Goal: Transaction & Acquisition: Subscribe to service/newsletter

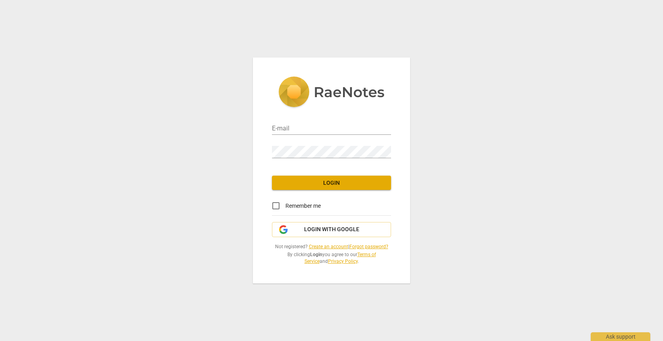
type input "[EMAIL_ADDRESS][DOMAIN_NAME]"
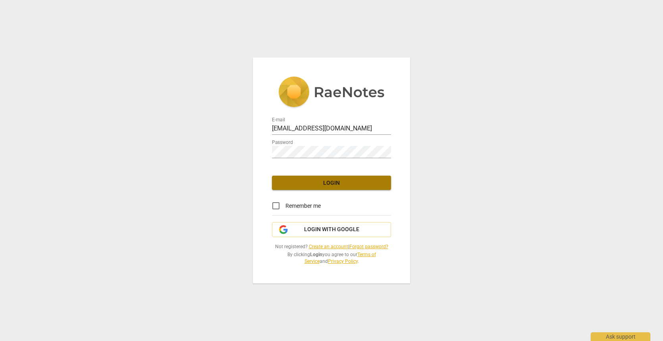
click at [313, 179] on span "Login" at bounding box center [331, 183] width 106 height 8
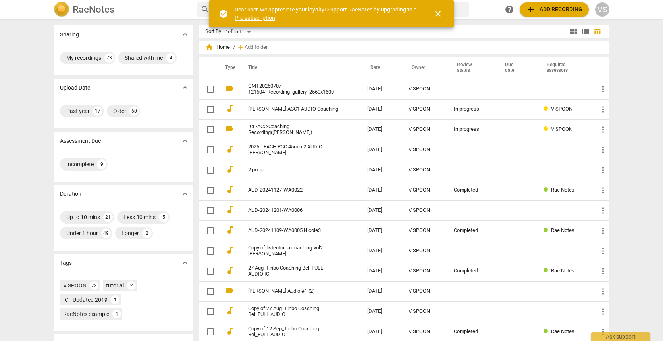
click at [442, 13] on span "close" at bounding box center [438, 14] width 10 height 10
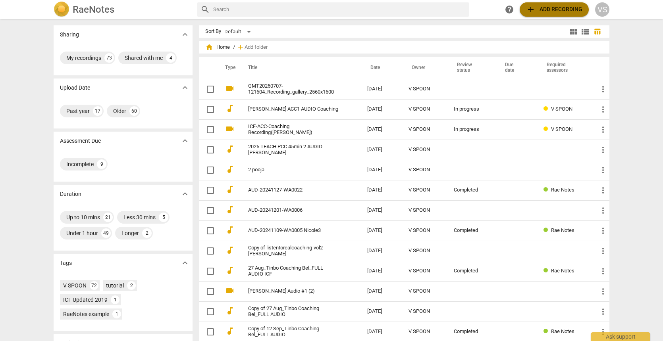
click at [538, 7] on span "add Add recording" at bounding box center [554, 10] width 56 height 10
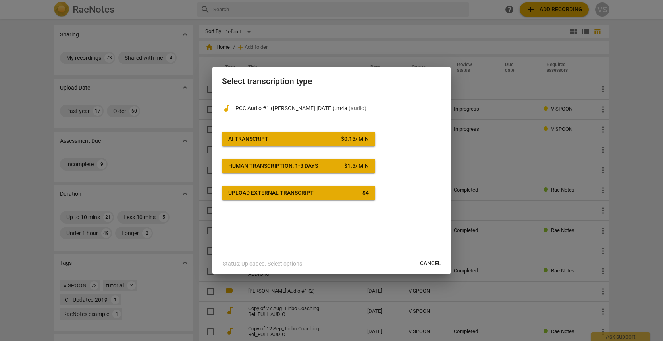
click at [352, 140] on div "$ 0.15 / min" at bounding box center [355, 139] width 28 height 8
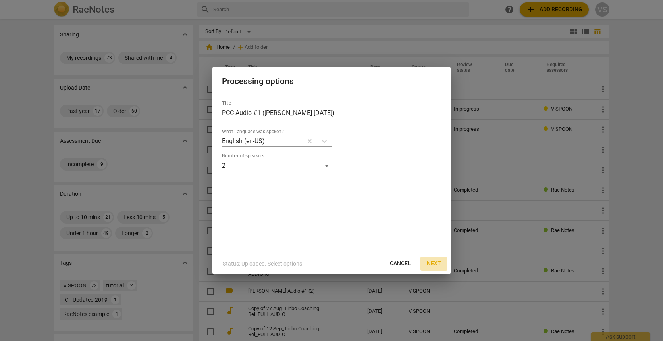
click at [431, 264] on span "Next" at bounding box center [434, 264] width 14 height 8
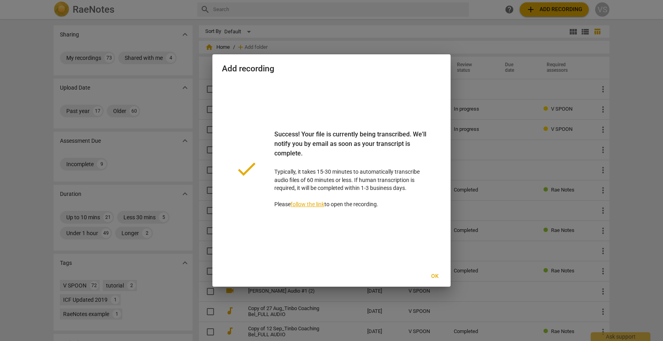
click at [324, 208] on link "follow the link" at bounding box center [307, 204] width 34 height 6
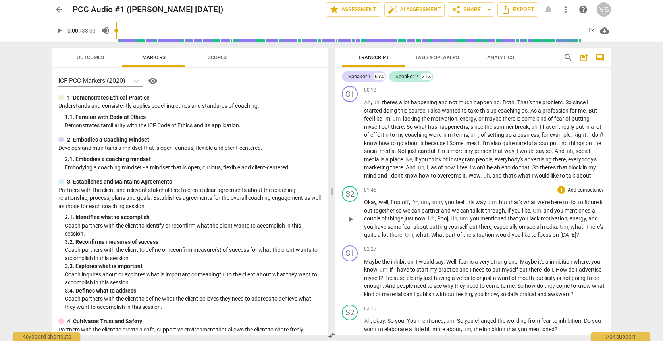
scroll to position [159, 0]
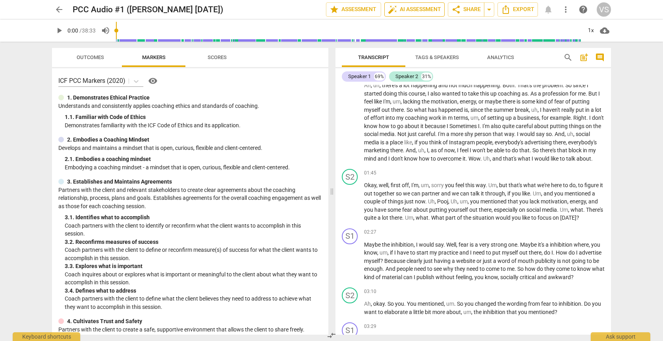
click at [395, 8] on span "auto_fix_high AI Assessment" at bounding box center [414, 10] width 53 height 10
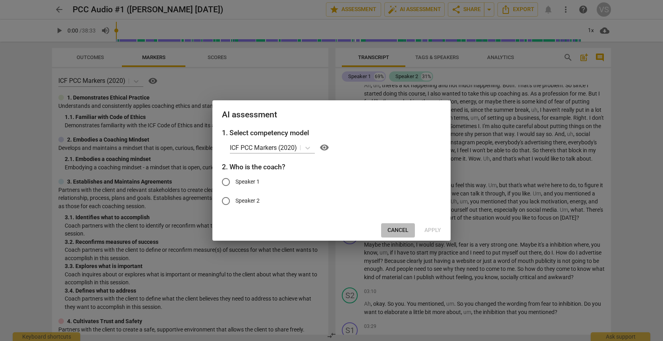
click at [398, 233] on span "Cancel" at bounding box center [397, 231] width 21 height 8
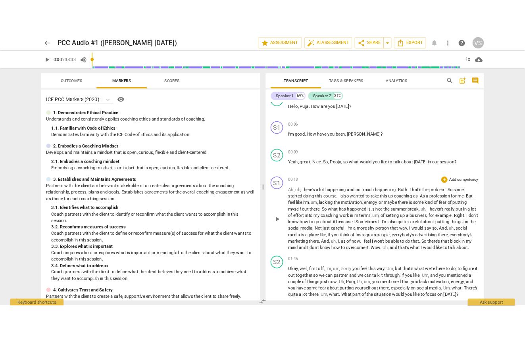
scroll to position [0, 0]
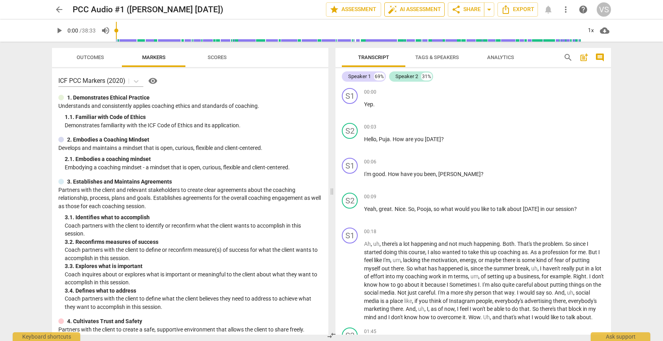
click at [388, 8] on span "auto_fix_high AI Assessment" at bounding box center [414, 10] width 53 height 10
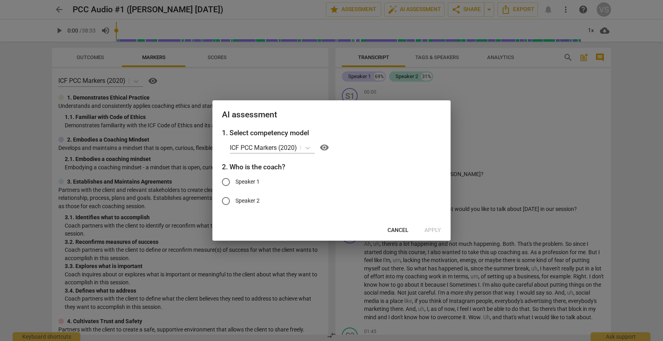
click at [227, 204] on input "Speaker 2" at bounding box center [225, 201] width 19 height 19
radio input "true"
click at [429, 233] on span "Apply" at bounding box center [432, 231] width 17 height 8
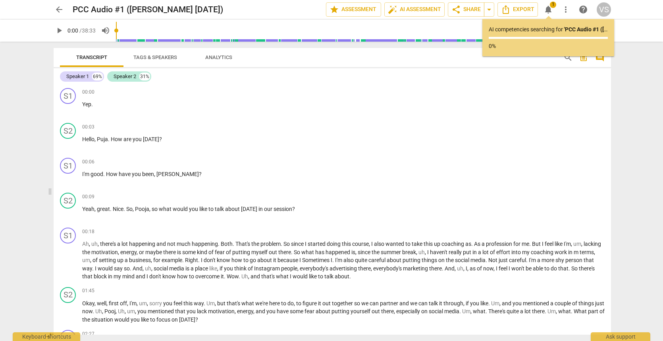
drag, startPoint x: 333, startPoint y: 192, endPoint x: 52, endPoint y: 192, distance: 280.9
click at [52, 192] on span at bounding box center [50, 192] width 5 height 300
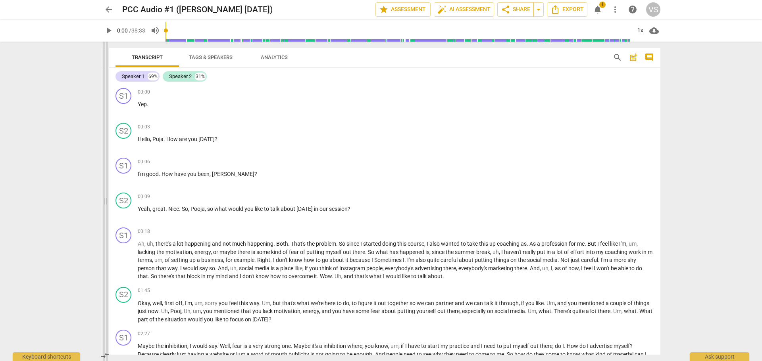
drag, startPoint x: 381, startPoint y: 202, endPoint x: 105, endPoint y: 210, distance: 275.9
click at [105, 210] on span at bounding box center [105, 202] width 5 height 320
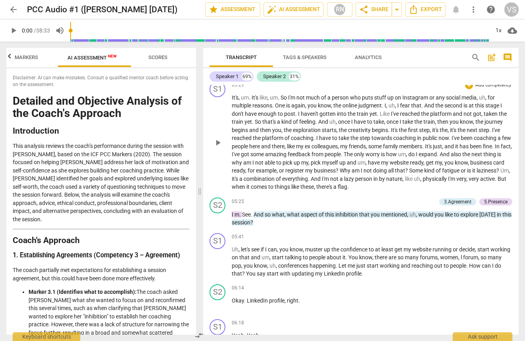
scroll to position [0, 82]
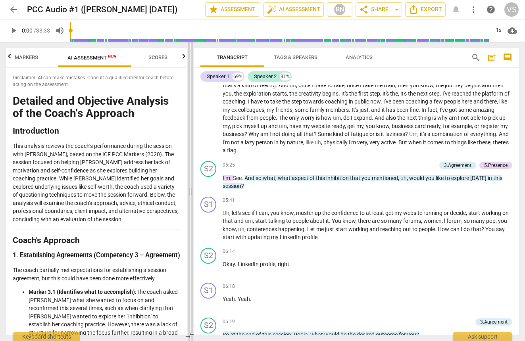
drag, startPoint x: 10, startPoint y: 191, endPoint x: 190, endPoint y: 209, distance: 181.0
click at [190, 209] on span at bounding box center [190, 192] width 5 height 300
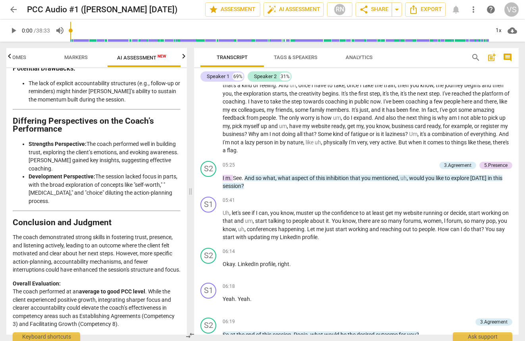
scroll to position [2211, 0]
click at [87, 33] on input "range" at bounding box center [279, 30] width 419 height 25
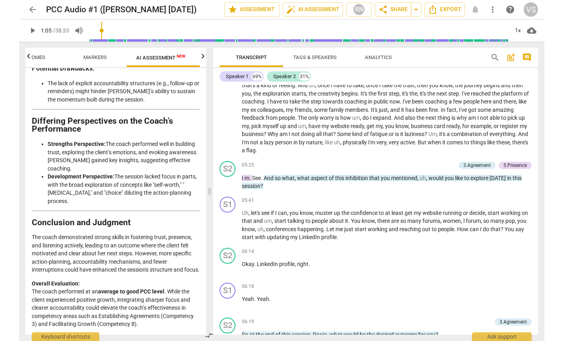
scroll to position [192, 0]
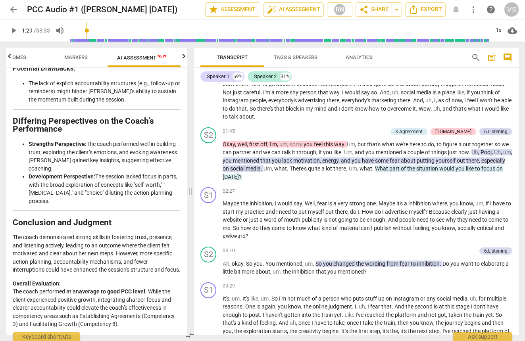
click at [92, 30] on input "range" at bounding box center [279, 30] width 419 height 25
type input "100"
click at [94, 30] on input "range" at bounding box center [279, 30] width 419 height 25
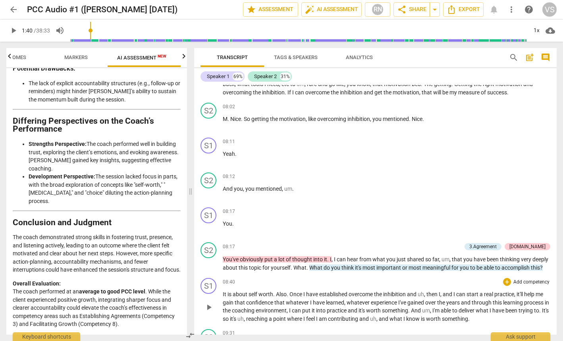
scroll to position [754, 0]
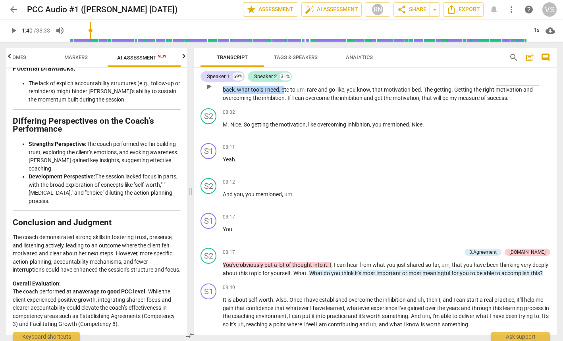
drag, startPoint x: 278, startPoint y: 194, endPoint x: 397, endPoint y: 194, distance: 119.0
click at [397, 102] on p "If I feel energized enough and ready to go that would be a , uh , great moment …" at bounding box center [386, 85] width 327 height 33
click at [423, 185] on icon "button" at bounding box center [423, 183] width 5 height 6
click at [484, 85] on span "as" at bounding box center [487, 82] width 7 height 6
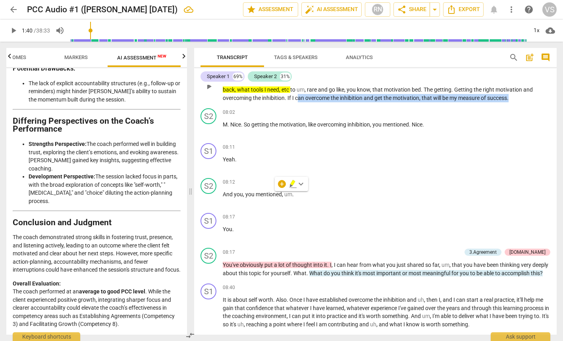
drag, startPoint x: 446, startPoint y: 203, endPoint x: 525, endPoint y: 208, distance: 79.1
click at [525, 102] on p "If I feel energized enough and ready to go that would be a , uh , great moment …" at bounding box center [386, 85] width 327 height 33
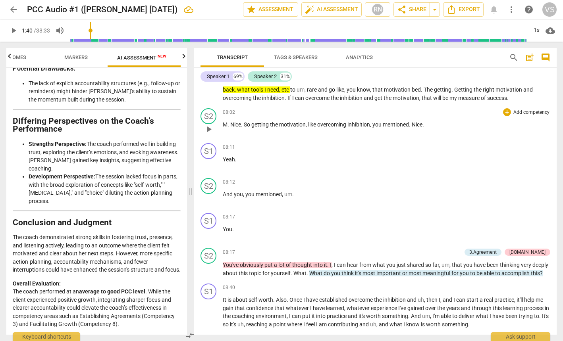
click at [499, 129] on p "M . Nice . So getting the motivation , like overcoming inhibition , you mention…" at bounding box center [386, 125] width 327 height 8
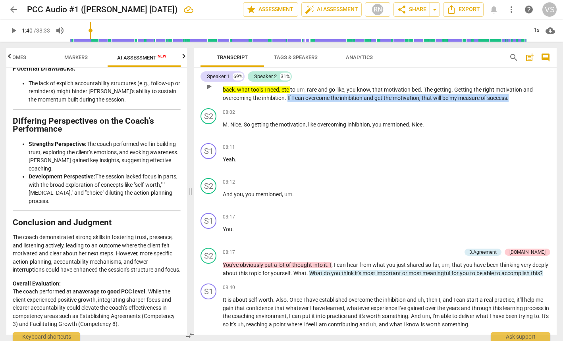
drag, startPoint x: 434, startPoint y: 203, endPoint x: 504, endPoint y: 210, distance: 71.0
click at [504, 102] on p "If I feel energized enough and ready to go that would be a , uh , great moment …" at bounding box center [386, 85] width 327 height 33
click at [382, 201] on icon "button" at bounding box center [382, 201] width 5 height 6
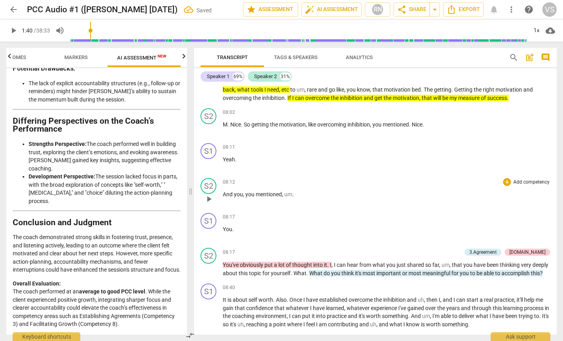
scroll to position [794, 0]
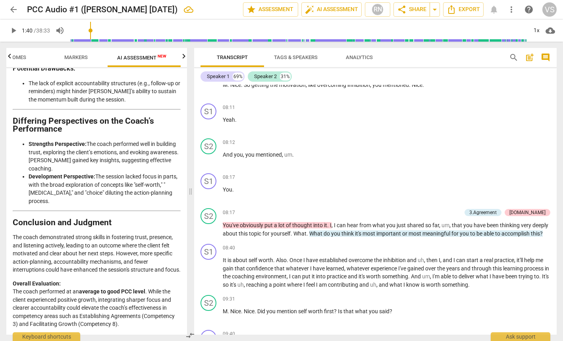
click at [375, 45] on span "questions" at bounding box center [361, 42] width 25 height 6
drag, startPoint x: 434, startPoint y: 143, endPoint x: 498, endPoint y: 147, distance: 64.8
click at [498, 62] on p "If I feel energized enough and ready to go that would be a , uh , great moment …" at bounding box center [386, 46] width 327 height 33
click at [521, 135] on icon "button" at bounding box center [521, 134] width 5 height 6
drag, startPoint x: 414, startPoint y: 146, endPoint x: 437, endPoint y: 146, distance: 23.0
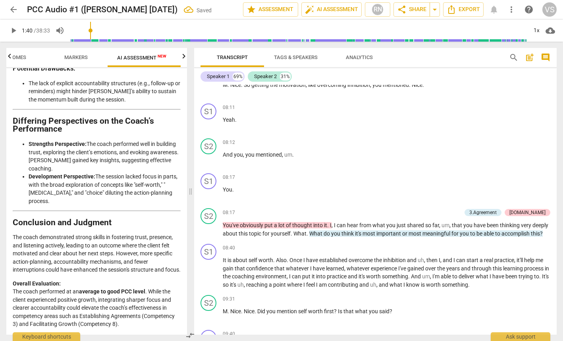
click at [437, 62] on p "If I feel energized enough and ready to go that would be a , uh , great moment …" at bounding box center [386, 46] width 327 height 33
click at [463, 89] on p "M . Nice . So getting the motivation , like overcoming inhibition , you mention…" at bounding box center [386, 85] width 327 height 8
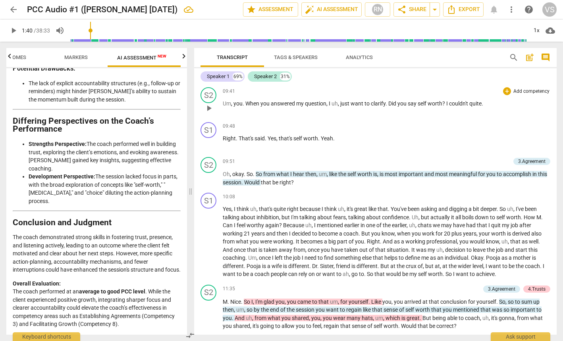
scroll to position [1190, 0]
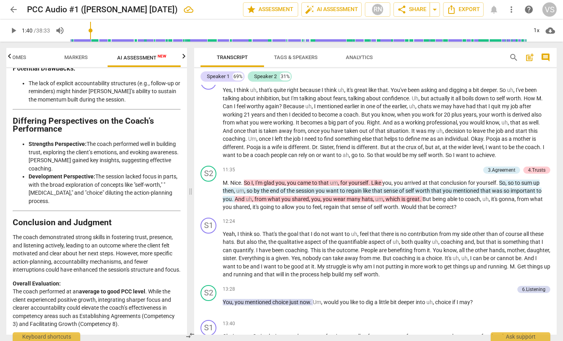
click at [357, 58] on span "self" at bounding box center [352, 55] width 10 height 6
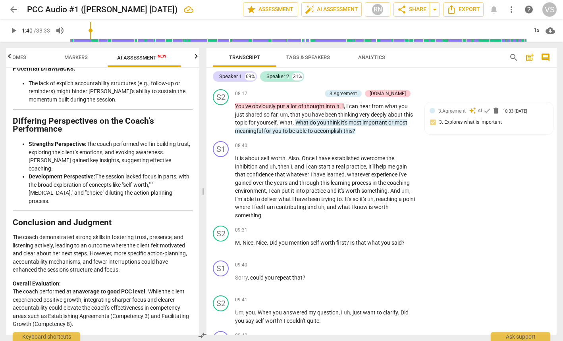
scroll to position [2069, 0]
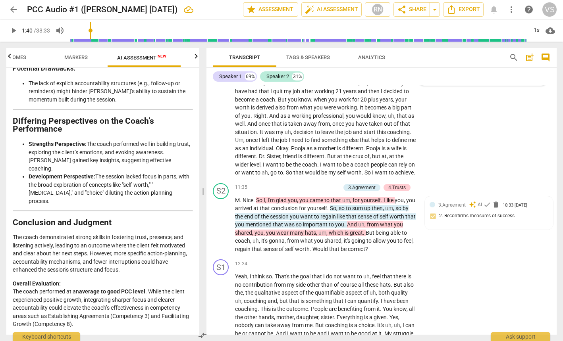
drag, startPoint x: 366, startPoint y: 193, endPoint x: 406, endPoint y: 195, distance: 39.7
click at [406, 27] on p "Oh , okay . So . So from what I hear then , um , like the self worth is , is mo…" at bounding box center [325, 15] width 181 height 25
click at [397, 31] on div "S2 play_arrow pause 09:51 + Add competency 3.Agreement keyboard_arrow_right Oh …" at bounding box center [381, 9] width 350 height 44
click at [482, 31] on div "S2 play_arrow pause 09:51 + Add competency 3.Agreement keyboard_arrow_right Oh …" at bounding box center [381, 9] width 350 height 44
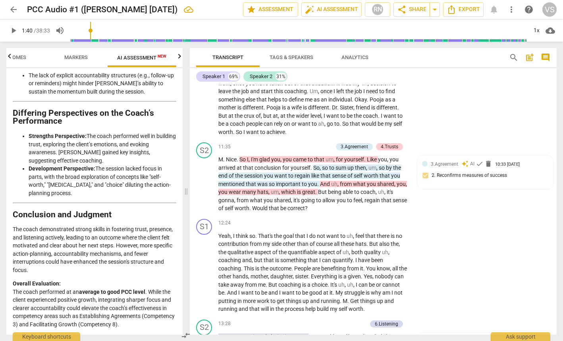
scroll to position [1512, 0]
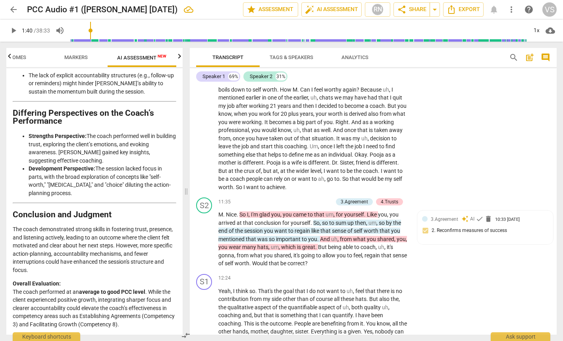
drag, startPoint x: 203, startPoint y: 191, endPoint x: 201, endPoint y: 197, distance: 6.5
click at [187, 194] on span at bounding box center [186, 192] width 5 height 300
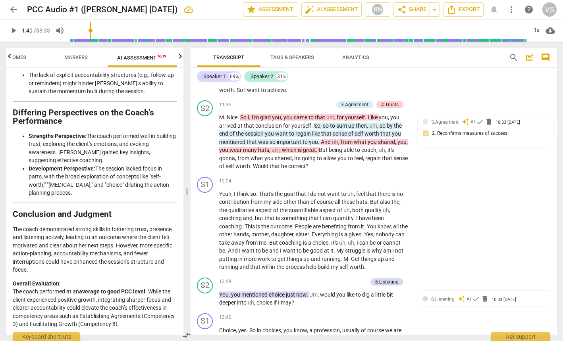
scroll to position [1631, 0]
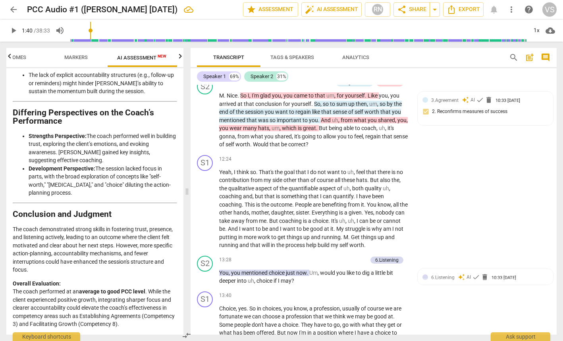
drag, startPoint x: 329, startPoint y: 189, endPoint x: 383, endPoint y: 200, distance: 54.2
click at [383, 72] on p "Yes , I think uh , that's quite right because I think uh , it's great like that…" at bounding box center [314, 7] width 190 height 130
click at [397, 189] on icon "button" at bounding box center [400, 190] width 8 height 10
click at [423, 75] on div "S1 play_arrow pause 10:08 + Add competency keyboard_arrow_right Yes , I think u…" at bounding box center [373, 1] width 366 height 150
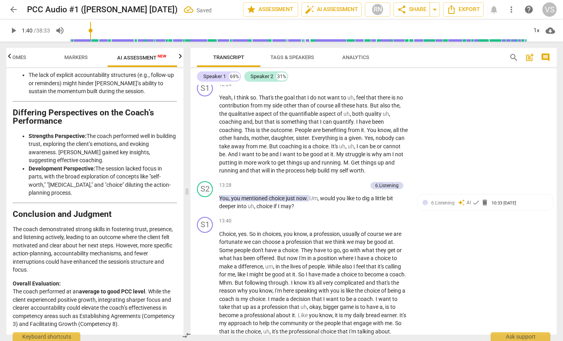
scroll to position [1710, 0]
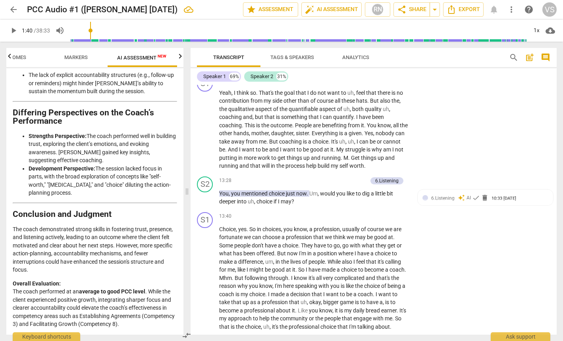
drag, startPoint x: 314, startPoint y: 138, endPoint x: 255, endPoint y: 159, distance: 62.2
click at [274, 145] on icon "button" at bounding box center [275, 145] width 5 height 6
drag, startPoint x: 238, startPoint y: 165, endPoint x: 362, endPoint y: 200, distance: 128.9
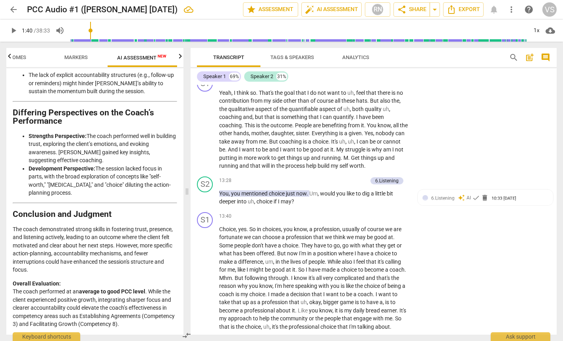
click at [362, 191] on icon "button" at bounding box center [362, 191] width 5 height 6
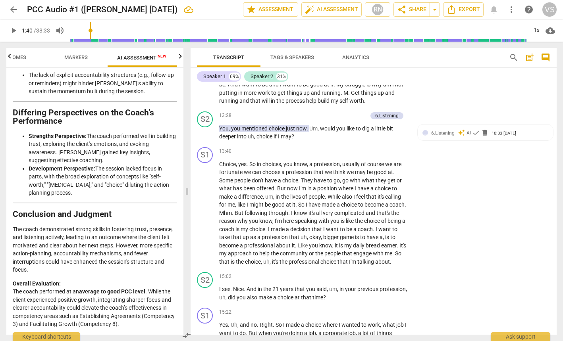
scroll to position [1790, 0]
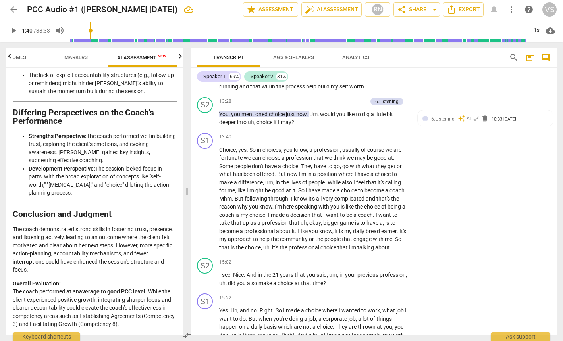
drag, startPoint x: 334, startPoint y: 206, endPoint x: 344, endPoint y: 214, distance: 12.7
click at [326, 207] on span "keyboard_arrow_down" at bounding box center [327, 206] width 10 height 10
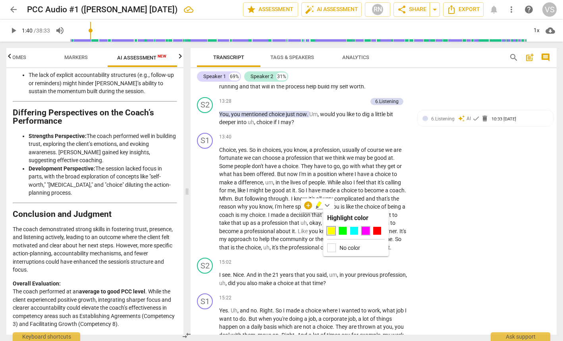
click at [365, 232] on div at bounding box center [365, 231] width 8 height 8
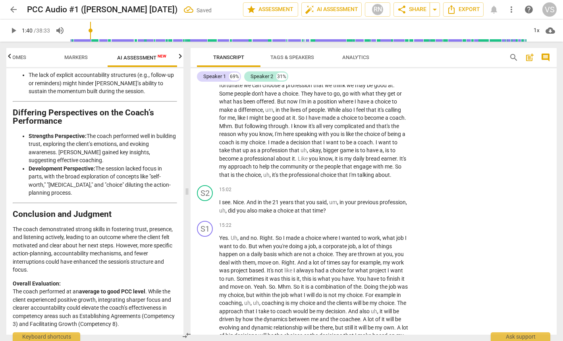
scroll to position [1869, 0]
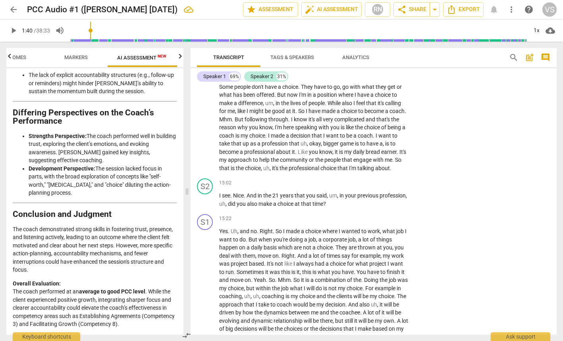
drag, startPoint x: 219, startPoint y: 230, endPoint x: 405, endPoint y: 256, distance: 187.4
click at [414, 247] on icon "button" at bounding box center [415, 245] width 5 height 6
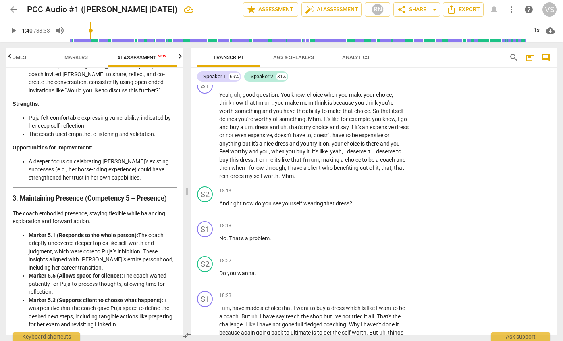
scroll to position [2186, 0]
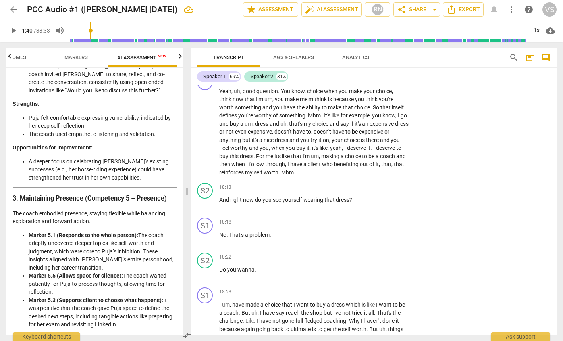
drag, startPoint x: 258, startPoint y: 169, endPoint x: 379, endPoint y: 169, distance: 120.2
click at [391, 160] on icon "button" at bounding box center [390, 160] width 5 height 6
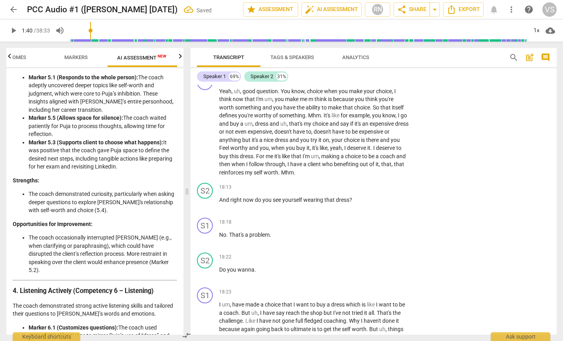
scroll to position [749, 0]
drag, startPoint x: 29, startPoint y: 165, endPoint x: 174, endPoint y: 186, distance: 146.4
click at [174, 186] on div "Disclaimer: AI can make mistakes. Consult a qualified mentor coach before actin…" at bounding box center [94, 201] width 177 height 267
click at [162, 23] on li "A deeper focus on celebrating [PERSON_NAME]’s existing successes (e.g., her hor…" at bounding box center [103, 11] width 148 height 25
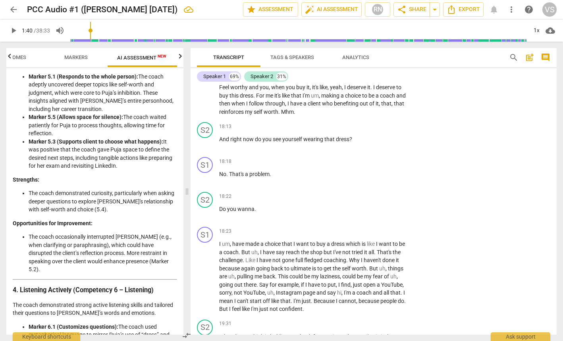
scroll to position [2266, 0]
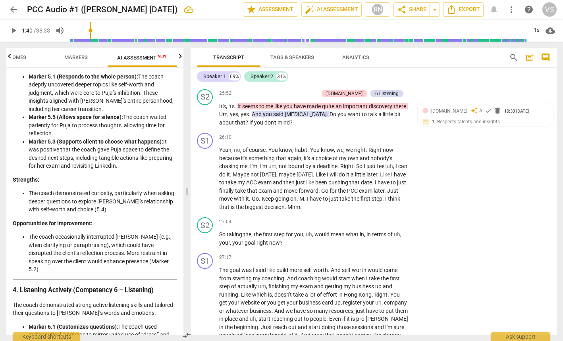
scroll to position [3416, 0]
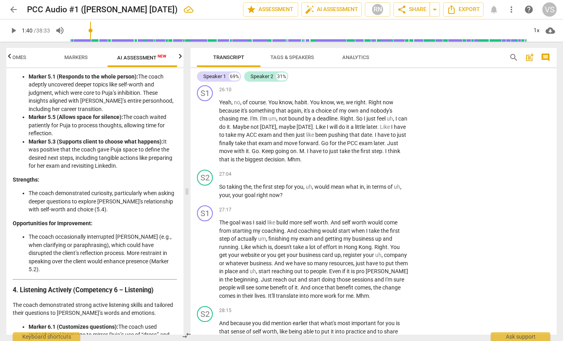
drag, startPoint x: 264, startPoint y: 211, endPoint x: 302, endPoint y: 227, distance: 41.6
click at [279, 220] on icon "button" at bounding box center [279, 218] width 5 height 6
drag, startPoint x: 261, startPoint y: 210, endPoint x: 293, endPoint y: 232, distance: 38.5
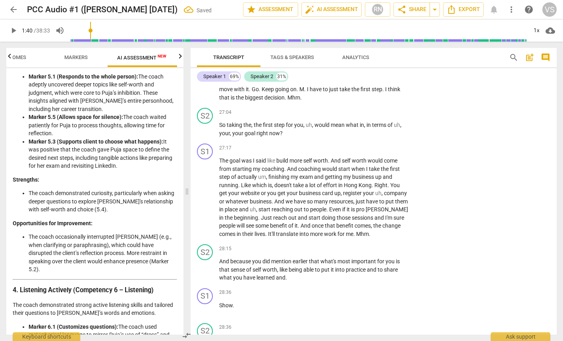
scroll to position [3496, 0]
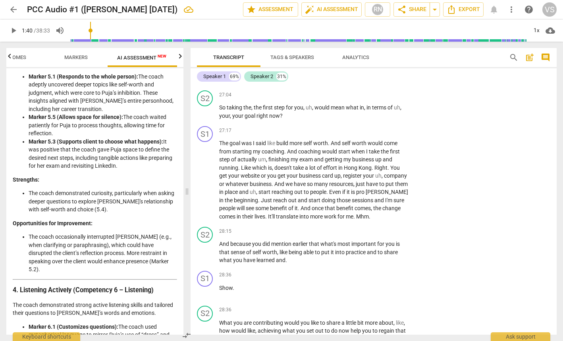
drag, startPoint x: 322, startPoint y: 178, endPoint x: 369, endPoint y: 178, distance: 46.8
click at [387, 168] on icon "button" at bounding box center [387, 168] width 5 height 6
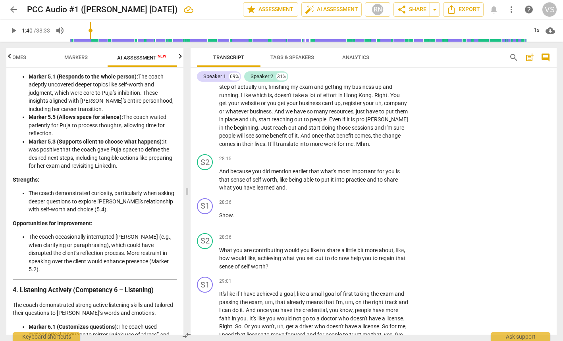
scroll to position [3575, 0]
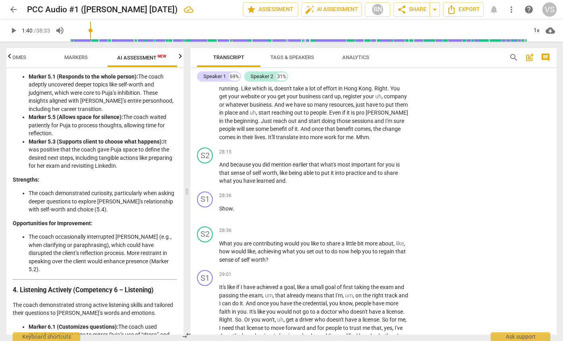
drag, startPoint x: 331, startPoint y: 155, endPoint x: 390, endPoint y: 154, distance: 59.9
click at [404, 144] on icon "button" at bounding box center [403, 144] width 8 height 10
drag, startPoint x: 219, startPoint y: 200, endPoint x: 319, endPoint y: 201, distance: 100.0
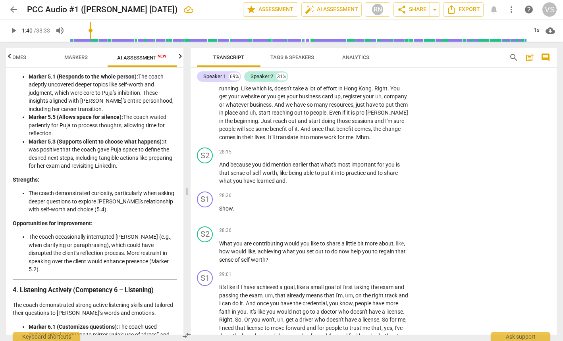
click at [340, 189] on icon "button" at bounding box center [339, 190] width 5 height 6
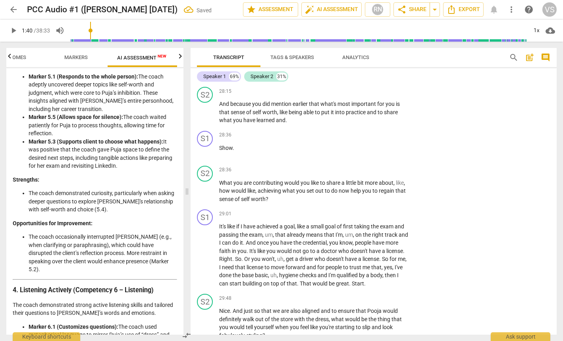
scroll to position [3655, 0]
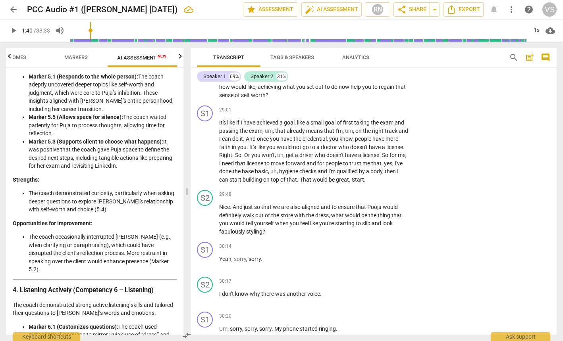
scroll to position [3694, 0]
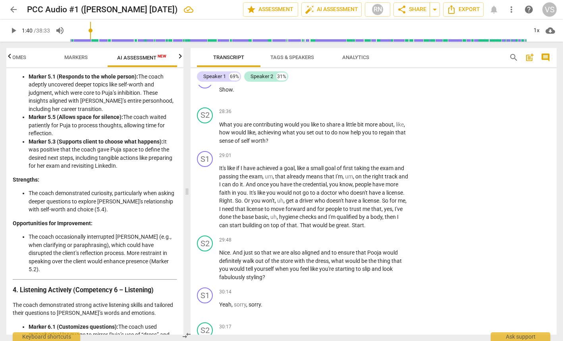
drag, startPoint x: 323, startPoint y: 162, endPoint x: 405, endPoint y: 163, distance: 81.7
click at [417, 154] on icon "button" at bounding box center [417, 153] width 5 height 6
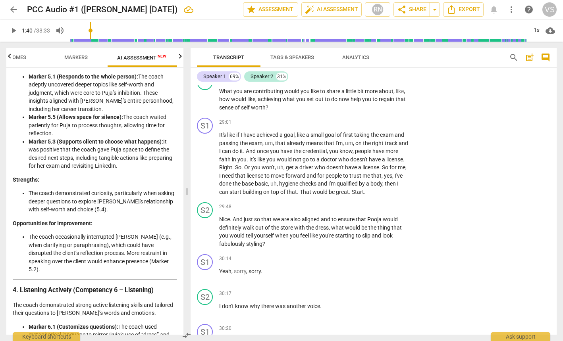
scroll to position [3774, 0]
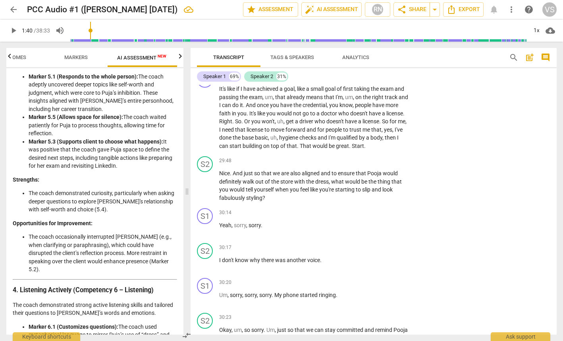
drag, startPoint x: 290, startPoint y: 135, endPoint x: 356, endPoint y: 141, distance: 66.2
click at [372, 127] on icon "button" at bounding box center [371, 126] width 5 height 6
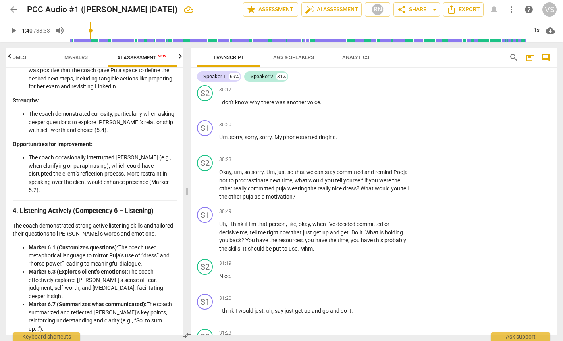
scroll to position [3932, 0]
drag, startPoint x: 275, startPoint y: 202, endPoint x: 344, endPoint y: 215, distance: 70.3
click at [367, 210] on icon "button" at bounding box center [364, 212] width 8 height 10
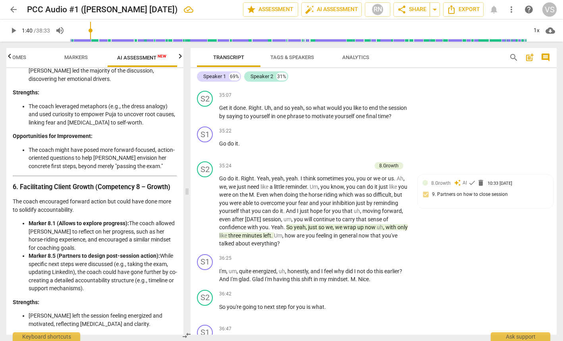
scroll to position [4766, 0]
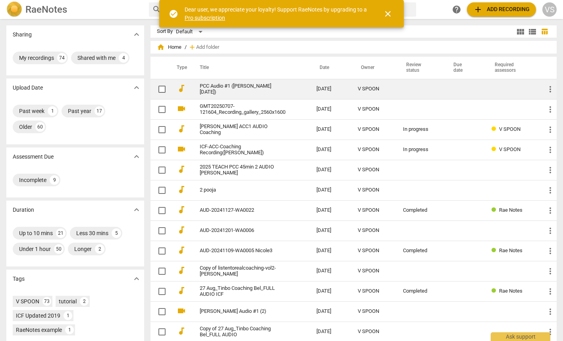
click at [247, 90] on link "PCC Audio #1 ([PERSON_NAME] [DATE])" at bounding box center [244, 89] width 88 height 12
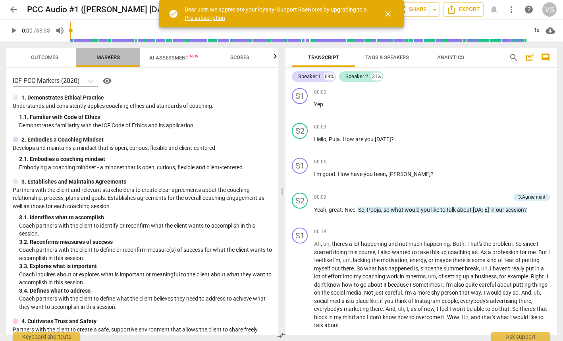
click at [112, 60] on span "Markers" at bounding box center [107, 57] width 23 height 6
click at [179, 59] on span "AI Assessment New" at bounding box center [173, 58] width 49 height 6
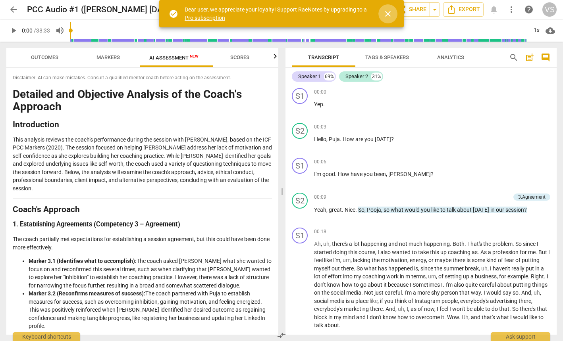
click at [390, 12] on span "close" at bounding box center [388, 14] width 10 height 10
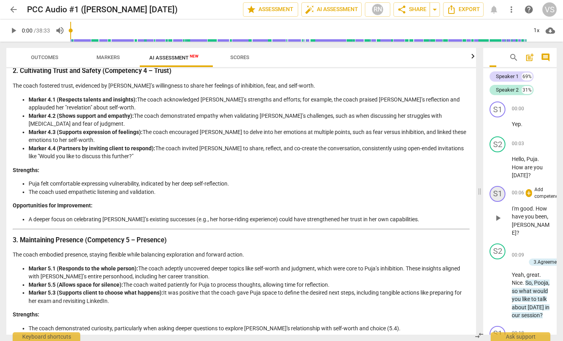
scroll to position [261, 0]
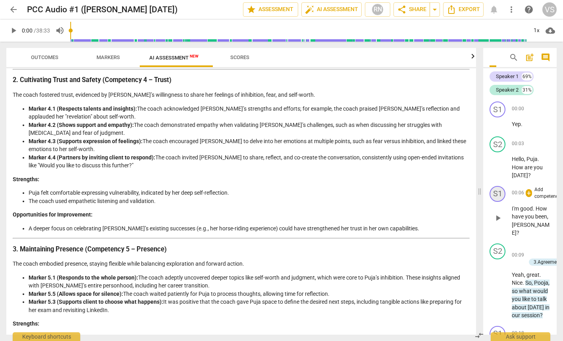
drag, startPoint x: 283, startPoint y: 192, endPoint x: 480, endPoint y: 185, distance: 197.7
click at [480, 185] on span at bounding box center [479, 192] width 5 height 300
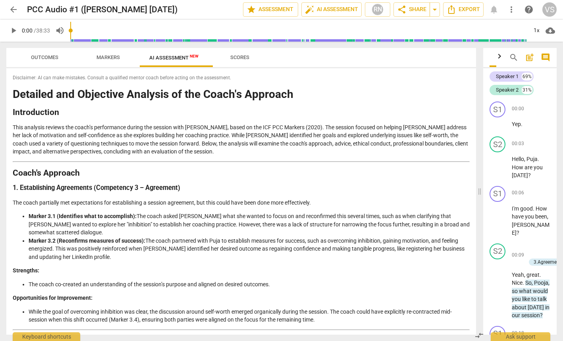
scroll to position [119, 0]
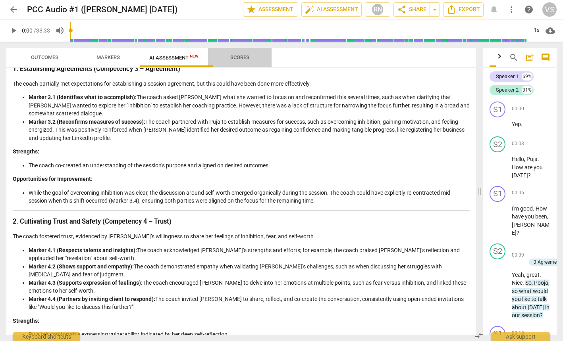
click at [249, 59] on span "Scores" at bounding box center [239, 57] width 19 height 6
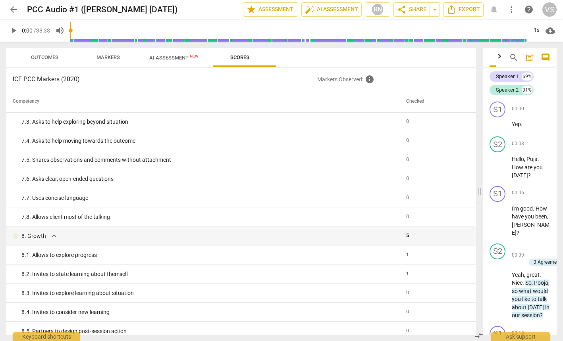
scroll to position [674, 0]
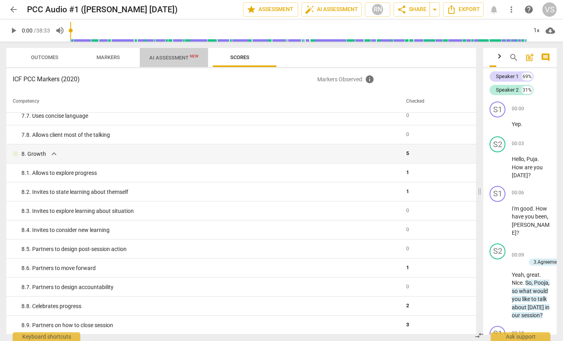
click at [183, 59] on span "AI Assessment New" at bounding box center [173, 58] width 49 height 6
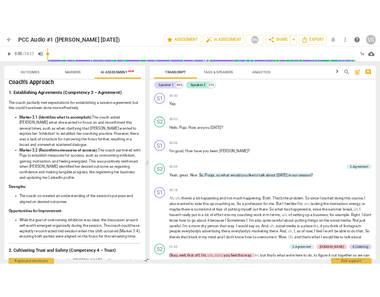
scroll to position [195, 0]
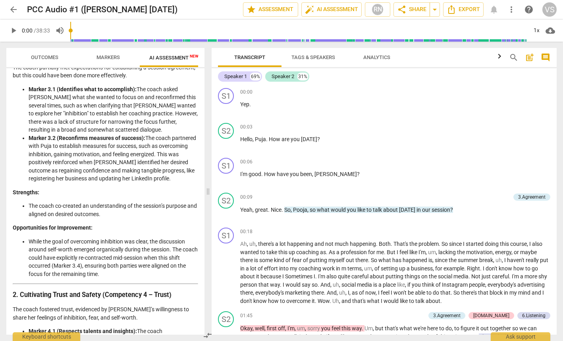
drag, startPoint x: 478, startPoint y: 190, endPoint x: 207, endPoint y: 198, distance: 271.5
click at [207, 198] on span at bounding box center [208, 192] width 5 height 300
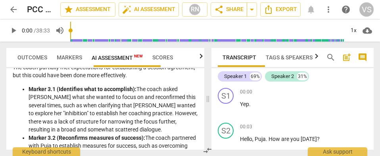
click at [165, 80] on p "The coach partially met expectations for establishing a session agreement, but …" at bounding box center [105, 71] width 185 height 16
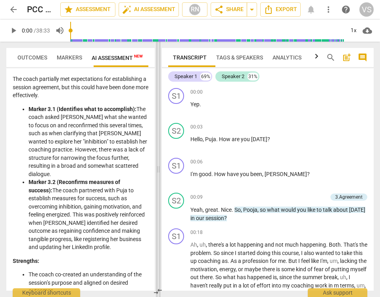
scroll to position [245, 0]
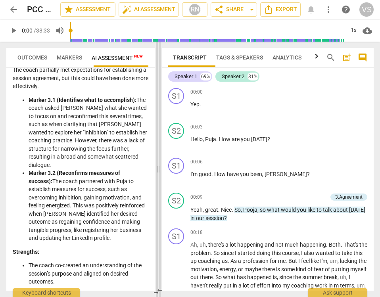
drag, startPoint x: 207, startPoint y: 168, endPoint x: 158, endPoint y: 179, distance: 50.9
click at [158, 179] on span at bounding box center [158, 170] width 5 height 256
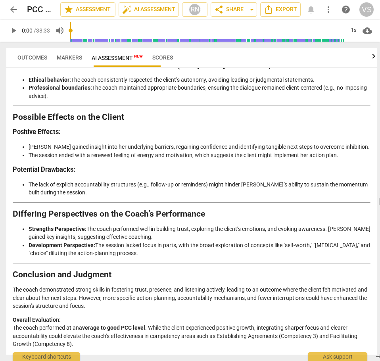
scroll to position [21735, 0]
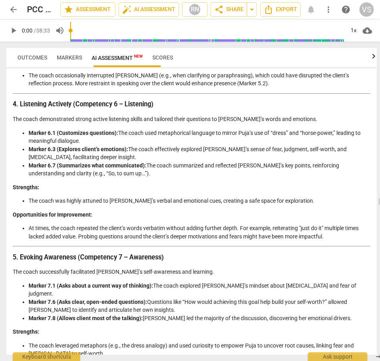
drag, startPoint x: 160, startPoint y: 202, endPoint x: 404, endPoint y: 229, distance: 245.2
click at [380, 0] on html "arrow_back PCC Audio #1 (Tiffany Yam 18 Sep 2025) edit star Assessment auto_fix…" at bounding box center [190, 0] width 380 height 0
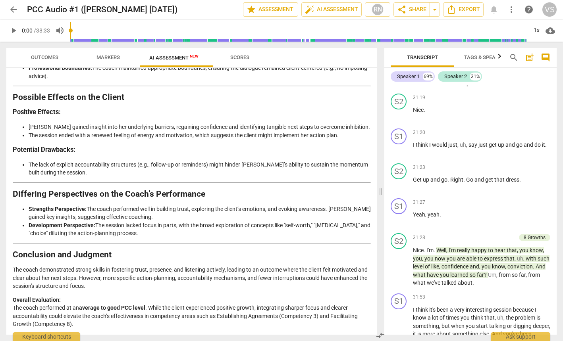
scroll to position [1307, 0]
click at [104, 60] on span "Markers" at bounding box center [107, 57] width 23 height 6
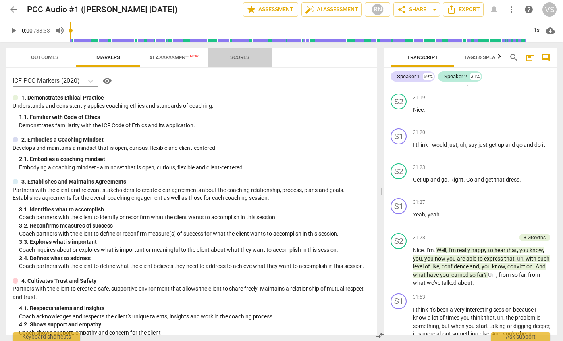
click at [246, 62] on span "Scores" at bounding box center [240, 57] width 38 height 11
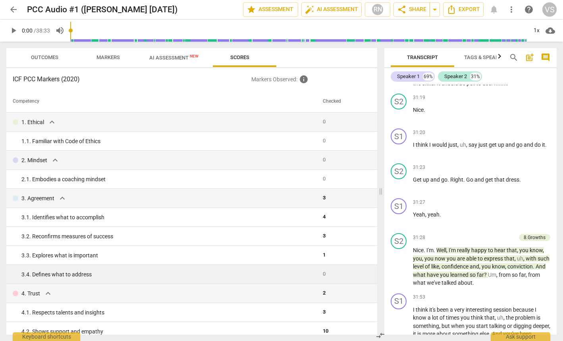
scroll to position [40, 0]
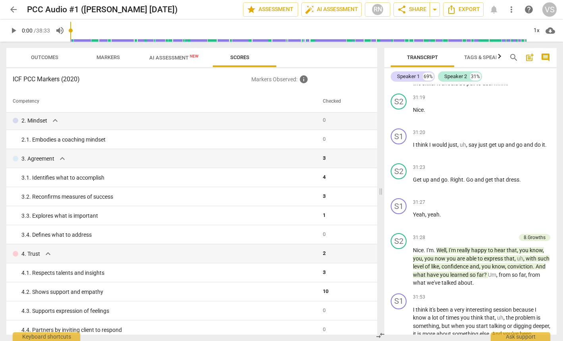
click at [173, 61] on span "AI Assessment New" at bounding box center [173, 58] width 49 height 6
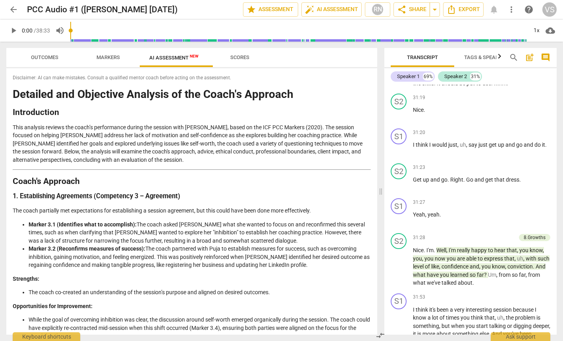
click at [112, 59] on span "Markers" at bounding box center [107, 57] width 23 height 6
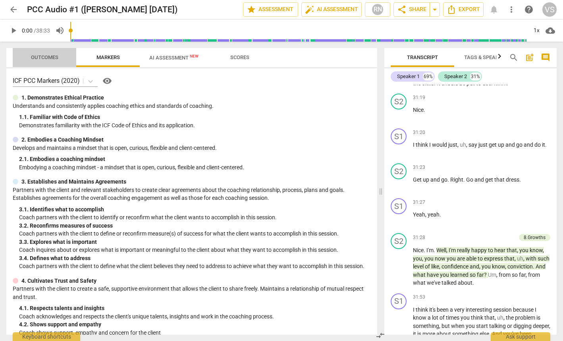
click at [54, 56] on span "Outcomes" at bounding box center [44, 57] width 27 height 6
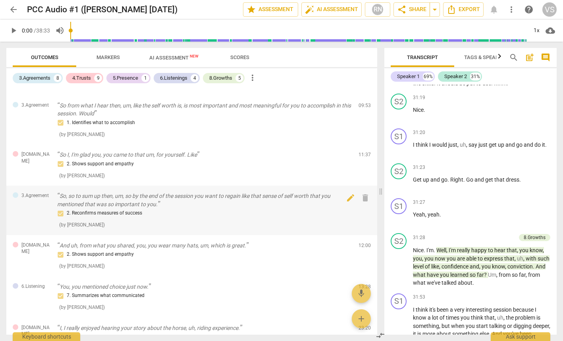
scroll to position [452, 0]
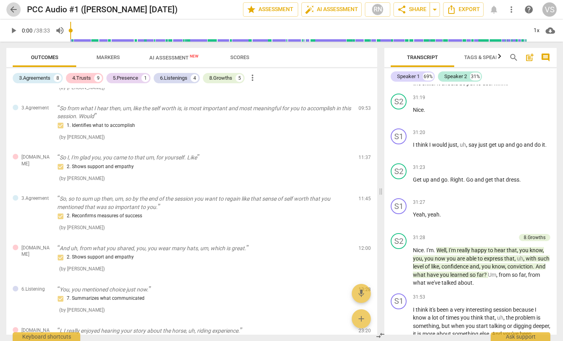
click at [16, 10] on span "arrow_back" at bounding box center [14, 10] width 10 height 10
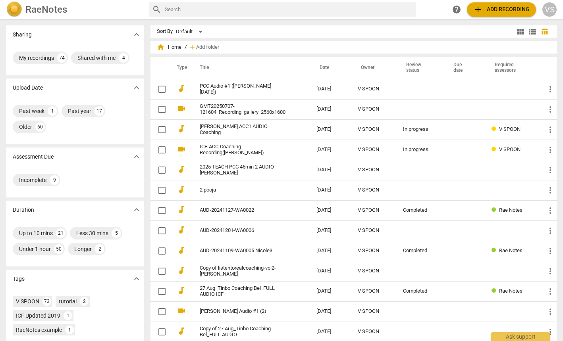
click at [491, 7] on span "add Add recording" at bounding box center [501, 10] width 56 height 10
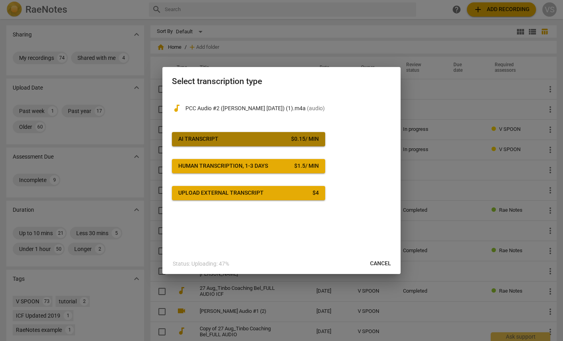
click at [297, 142] on div "$ 0.15 / min" at bounding box center [305, 139] width 28 height 8
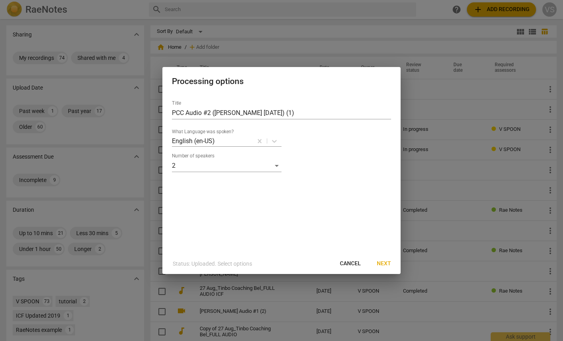
click at [386, 263] on span "Next" at bounding box center [384, 264] width 14 height 8
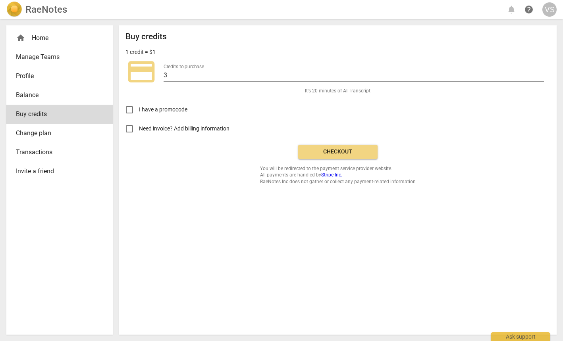
click at [34, 138] on span "Change plan" at bounding box center [56, 134] width 81 height 10
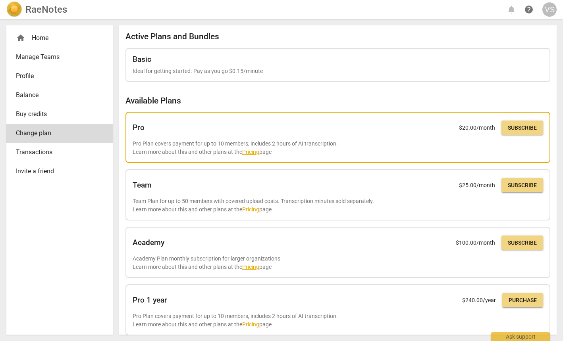
click at [217, 144] on div "Pro $ 20.00 /month Subscribe Pro Plan covers payment for up to 10 members, incl…" at bounding box center [338, 137] width 410 height 37
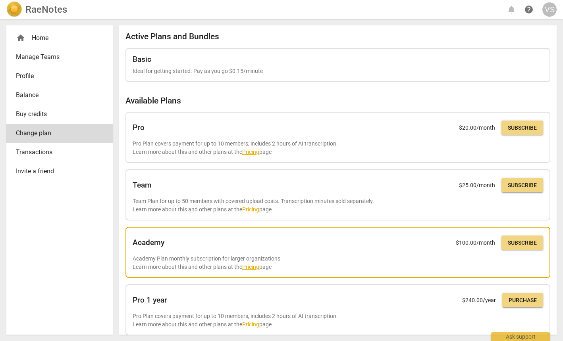
click at [152, 278] on div "Academy $ 100.00 /month Subscribe Academy Plan monthly subscription for larger …" at bounding box center [337, 252] width 425 height 51
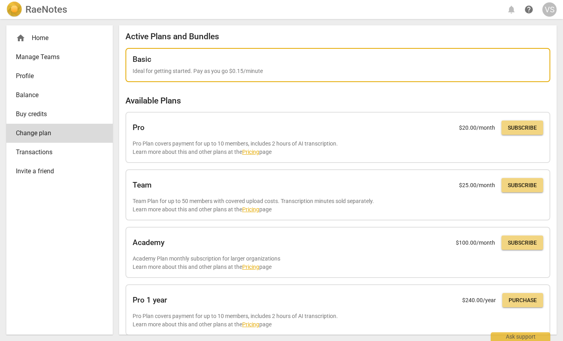
click at [290, 75] on p "Ideal for getting started. Pay as you go $0.15/minute" at bounding box center [338, 71] width 410 height 8
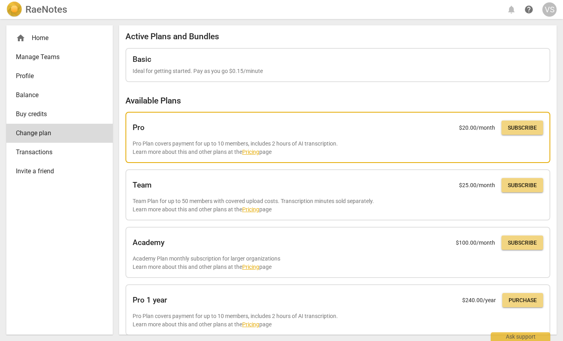
click at [259, 155] on link "Pricing" at bounding box center [250, 152] width 17 height 6
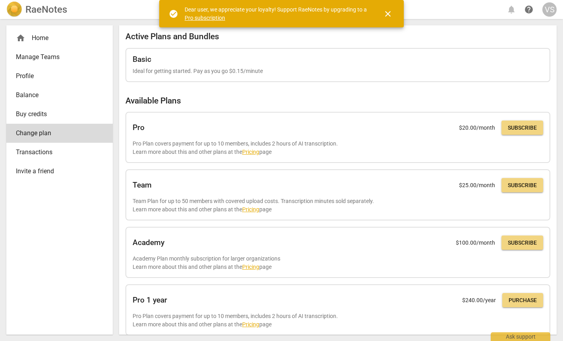
click at [225, 21] on link "Pro subscription" at bounding box center [205, 18] width 40 height 6
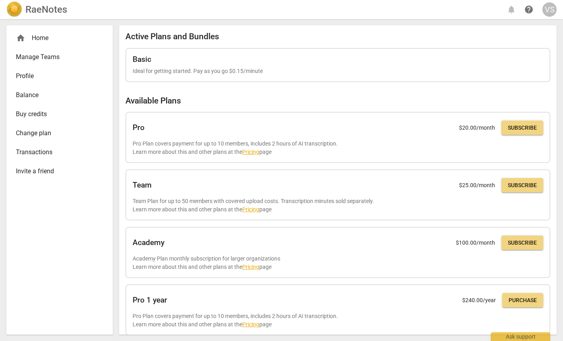
click at [52, 138] on span "Change plan" at bounding box center [56, 134] width 81 height 10
click at [546, 10] on div "VS" at bounding box center [549, 9] width 14 height 14
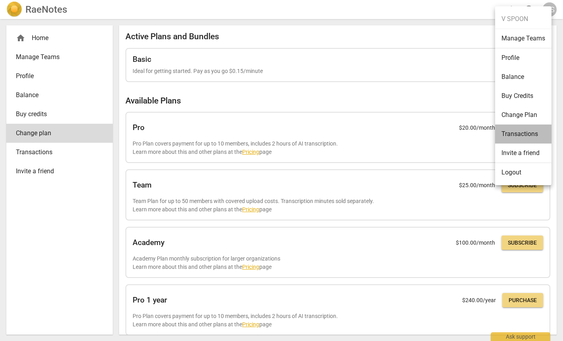
click at [524, 136] on li "Transactions" at bounding box center [523, 134] width 56 height 19
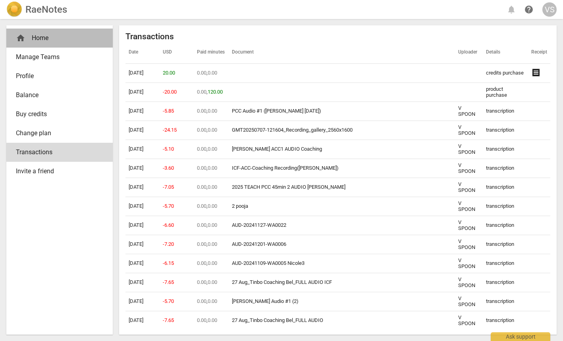
click at [42, 39] on div "home Home" at bounding box center [56, 38] width 81 height 10
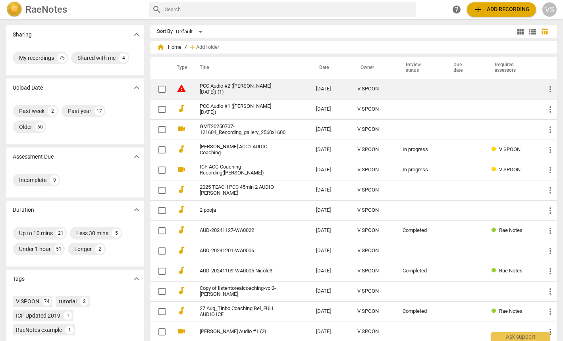
click at [248, 85] on link "PCC Audio #2 (Tiffany Yam 1 Oct 2025) (1)" at bounding box center [244, 89] width 88 height 12
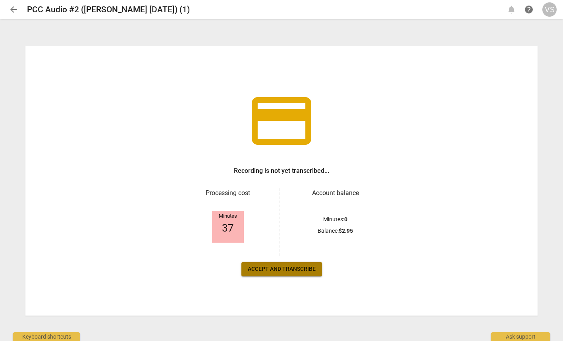
click at [303, 269] on span "Accept and transcribe" at bounding box center [282, 269] width 68 height 8
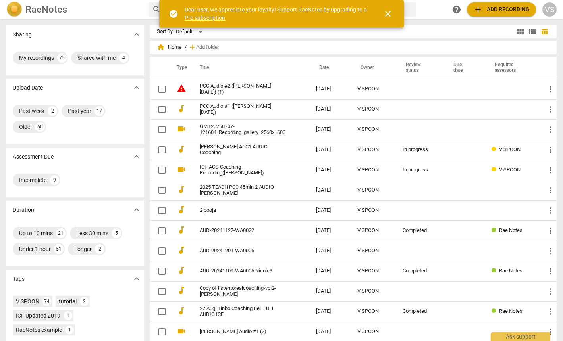
click at [225, 20] on link "Pro subscription" at bounding box center [205, 18] width 40 height 6
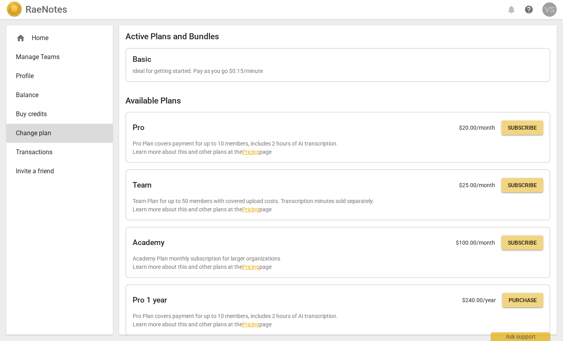
click at [554, 13] on div "VS" at bounding box center [549, 9] width 14 height 14
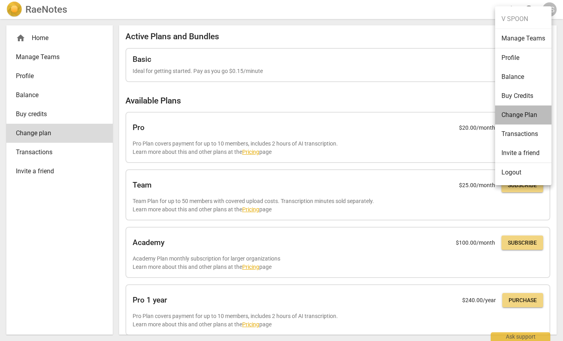
click at [523, 117] on li "Change Plan" at bounding box center [523, 115] width 56 height 19
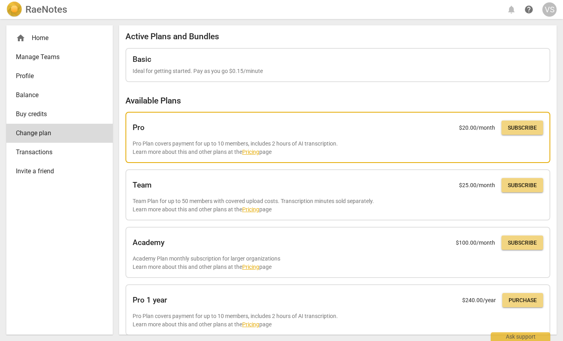
click at [520, 132] on span "Subscribe" at bounding box center [522, 128] width 29 height 8
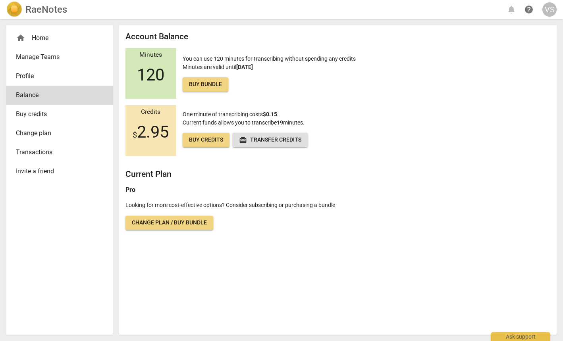
click at [153, 75] on span "120" at bounding box center [150, 74] width 27 height 19
